Goal: Navigation & Orientation: Find specific page/section

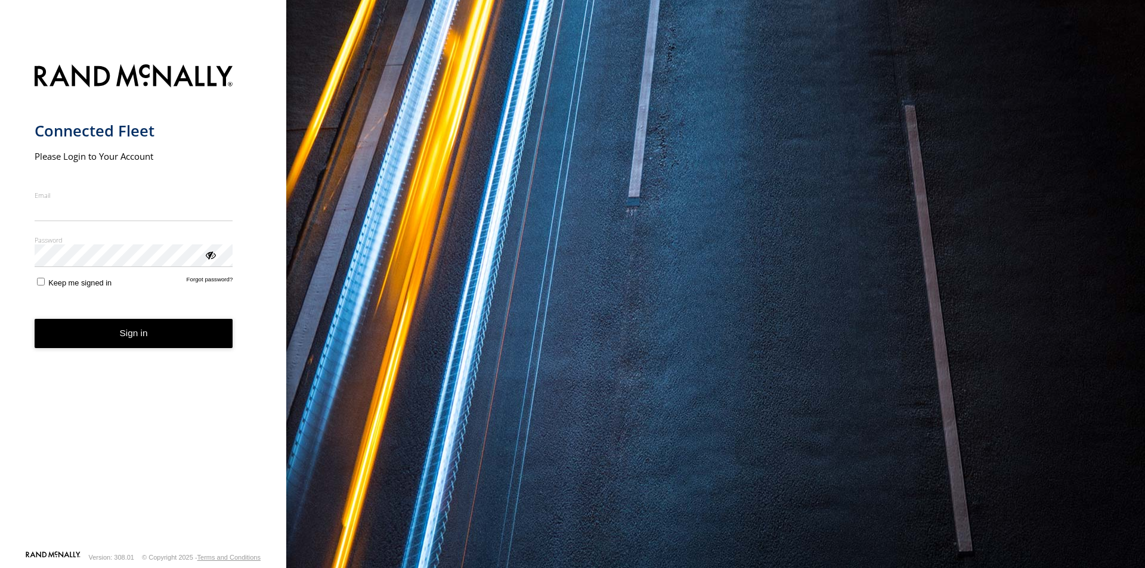
click at [63, 203] on input "Email" at bounding box center [134, 210] width 199 height 21
type input "**********"
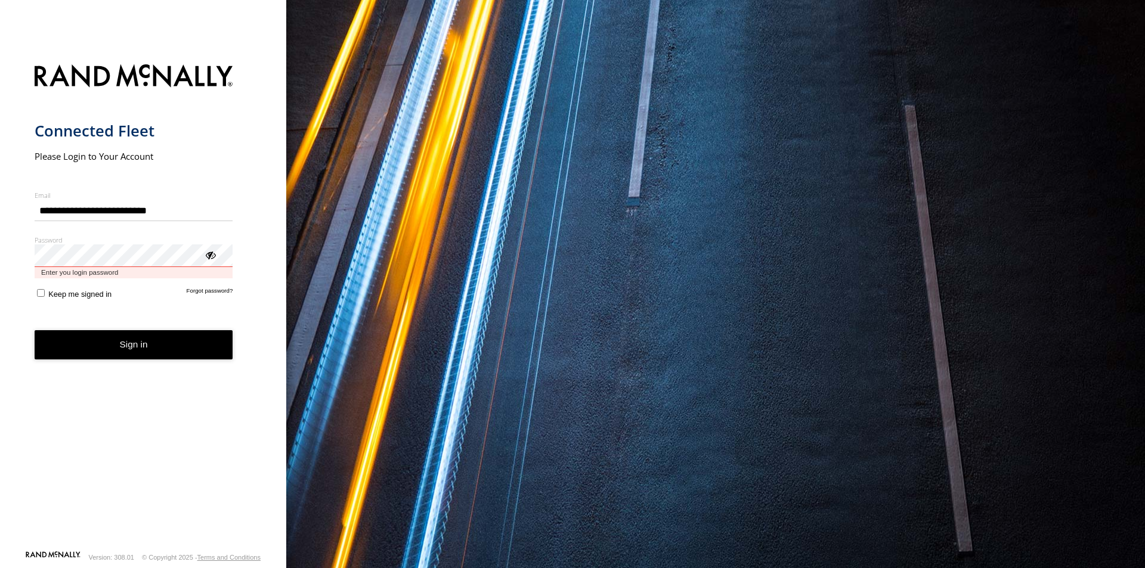
click at [35, 330] on button "Sign in" at bounding box center [134, 344] width 199 height 29
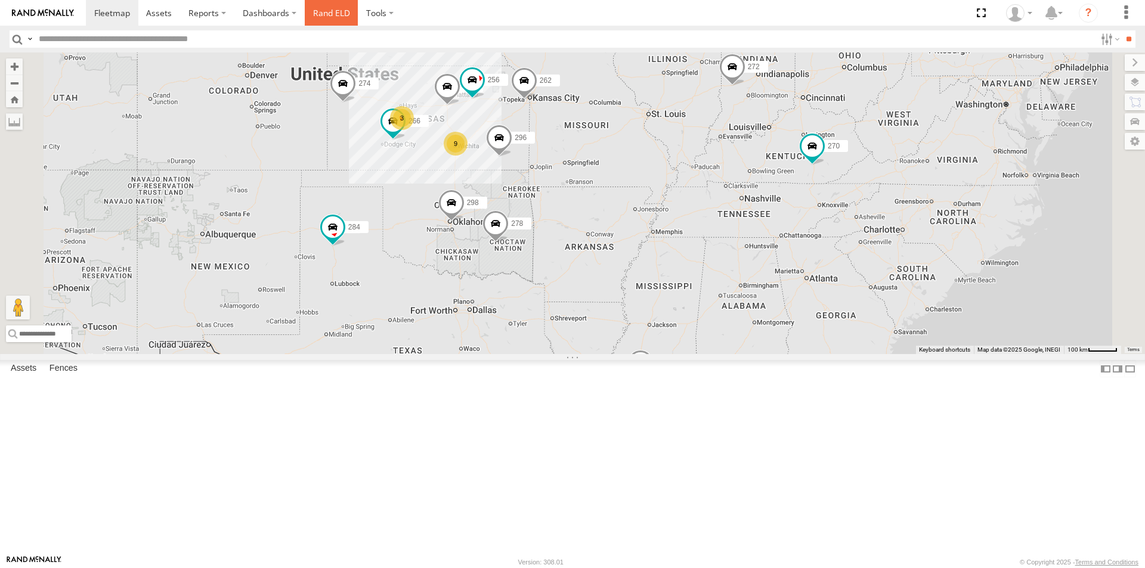
click at [337, 11] on link "Rand ELD" at bounding box center [332, 13] width 54 height 26
